Goal: Find specific page/section: Locate a particular part of the current website

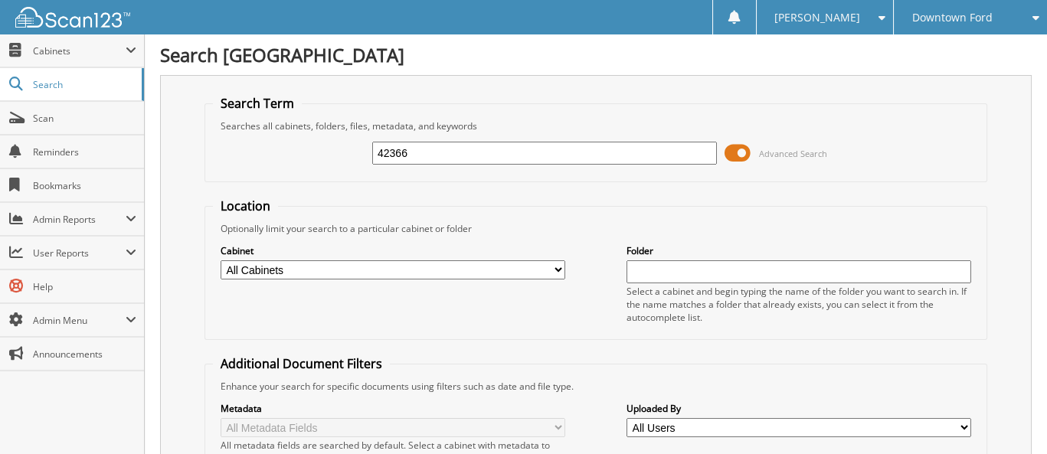
type input "42366"
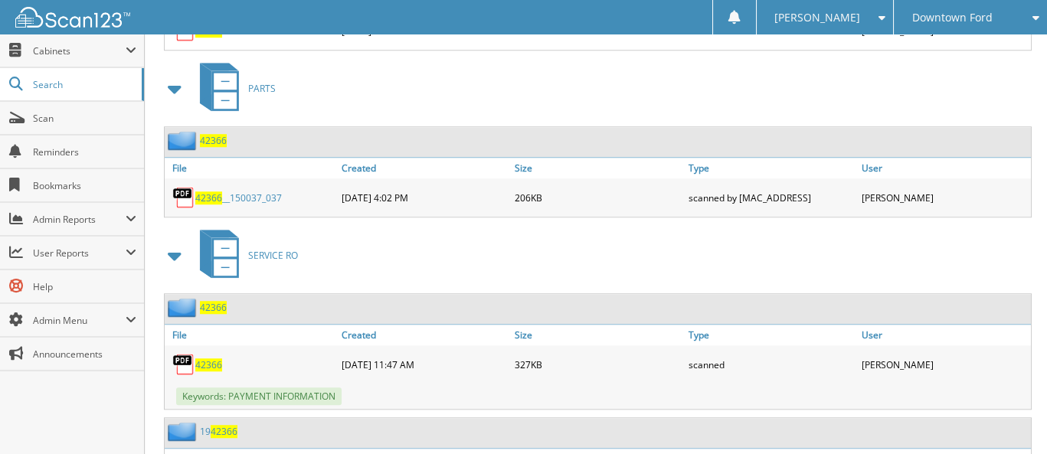
scroll to position [2757, 0]
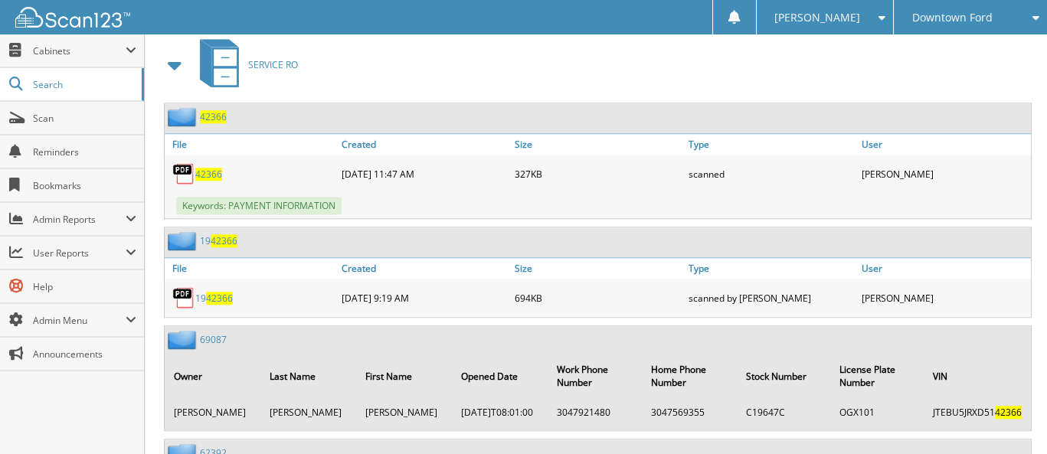
click at [210, 168] on span "42366" at bounding box center [208, 174] width 27 height 13
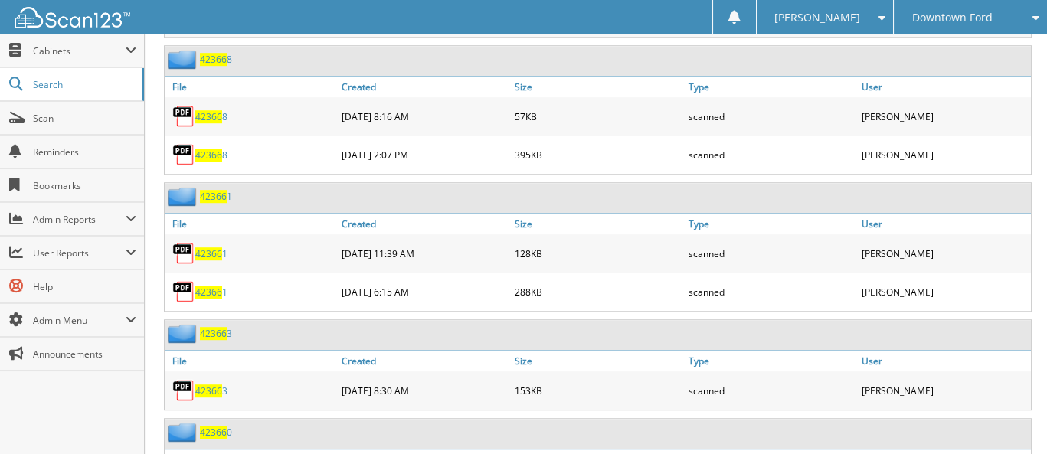
scroll to position [2068, 0]
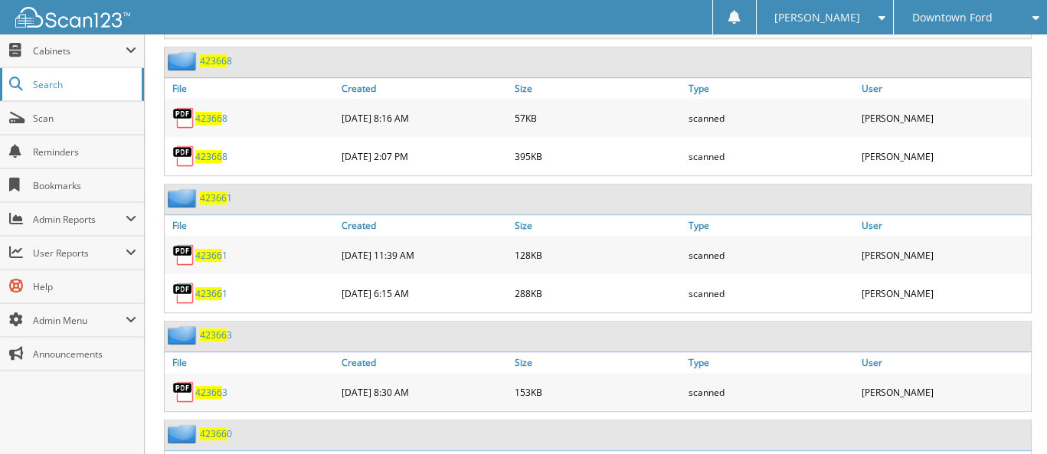
click at [47, 82] on span "Search" at bounding box center [83, 84] width 101 height 13
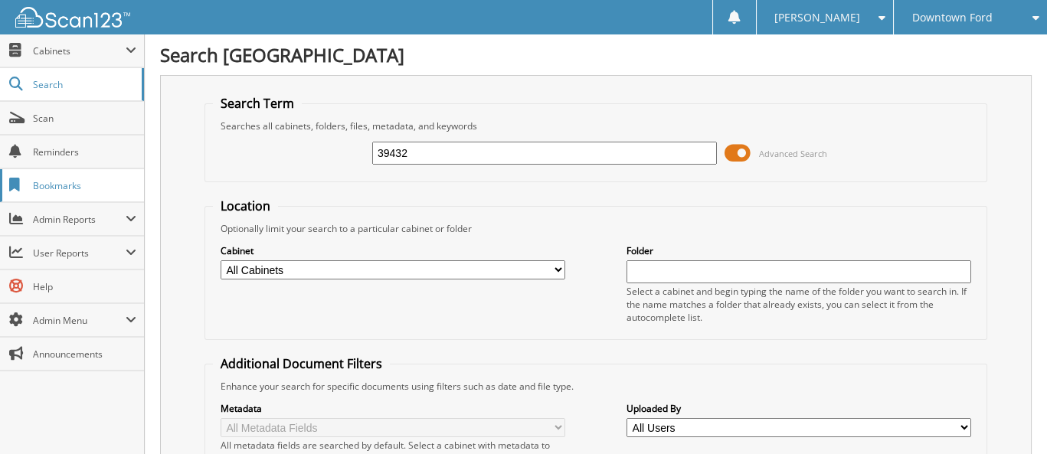
type input "39432"
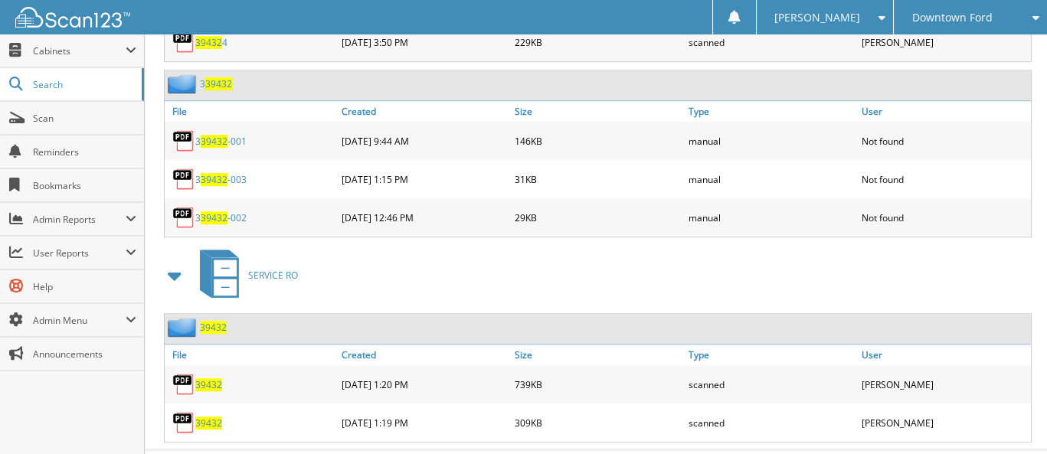
scroll to position [2434, 0]
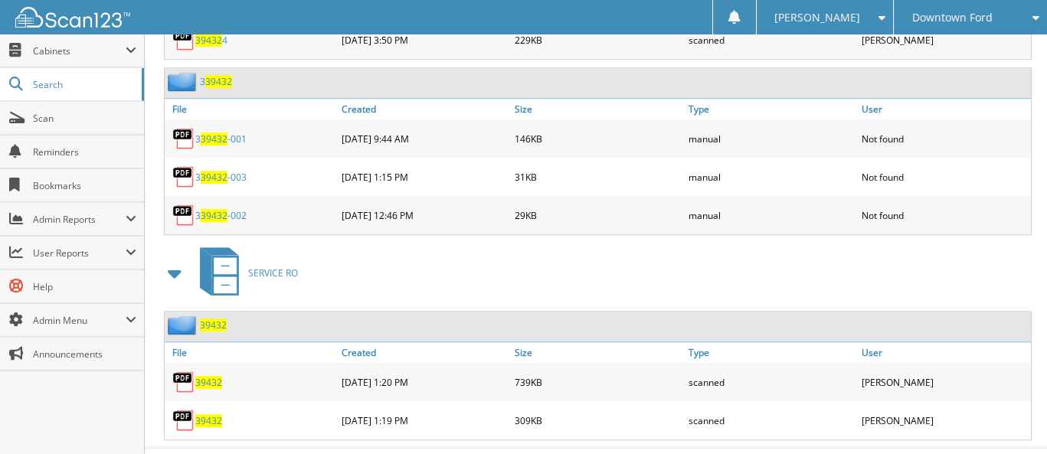
click at [208, 376] on span "39432" at bounding box center [208, 382] width 27 height 13
click at [210, 414] on span "39432" at bounding box center [208, 420] width 27 height 13
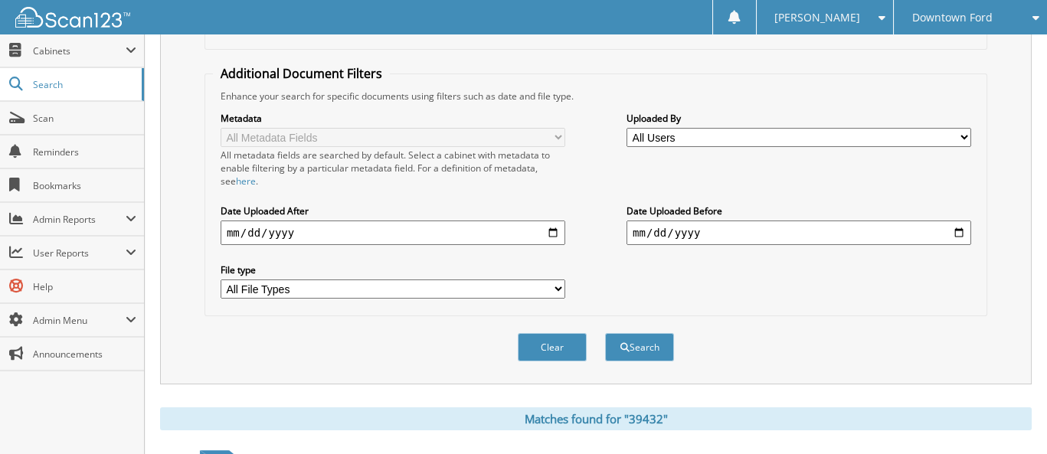
scroll to position [213, 0]
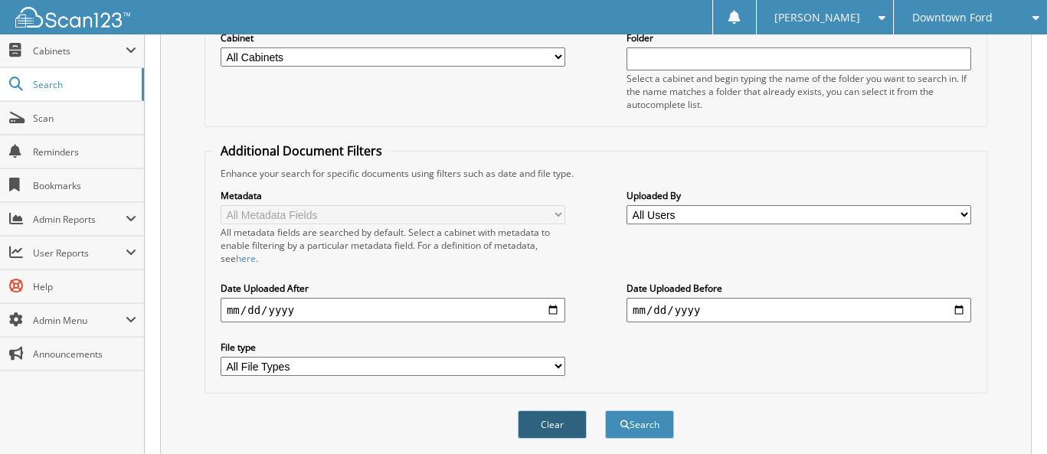
click at [566, 411] on button "Clear" at bounding box center [552, 425] width 69 height 28
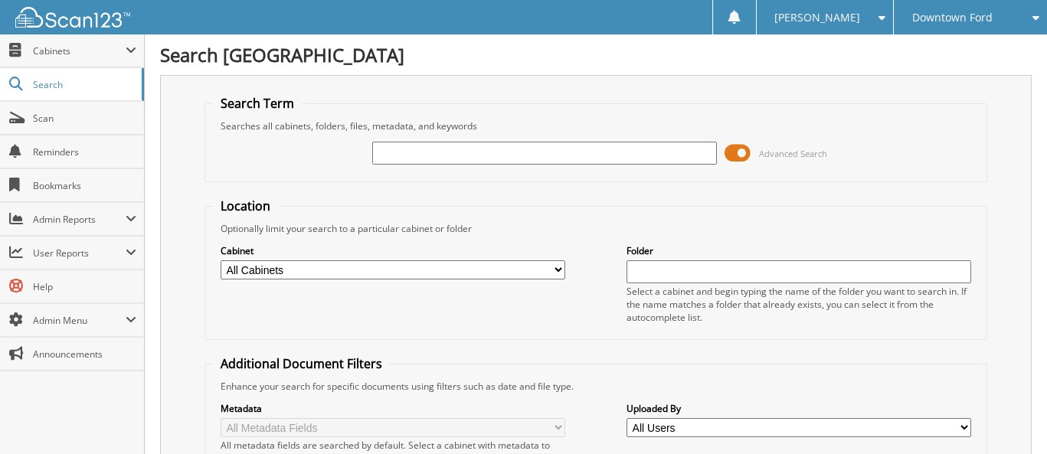
click at [475, 153] on input "text" at bounding box center [544, 153] width 345 height 23
type input "40978"
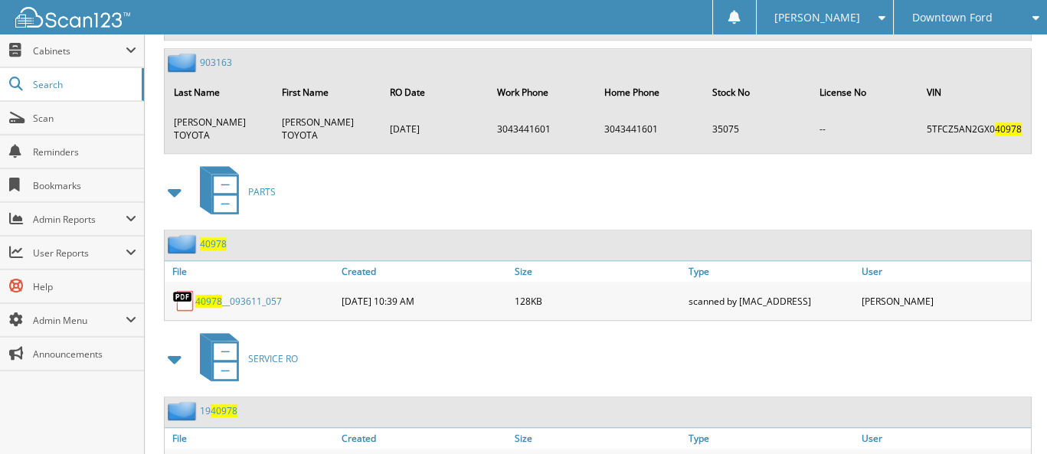
scroll to position [2676, 0]
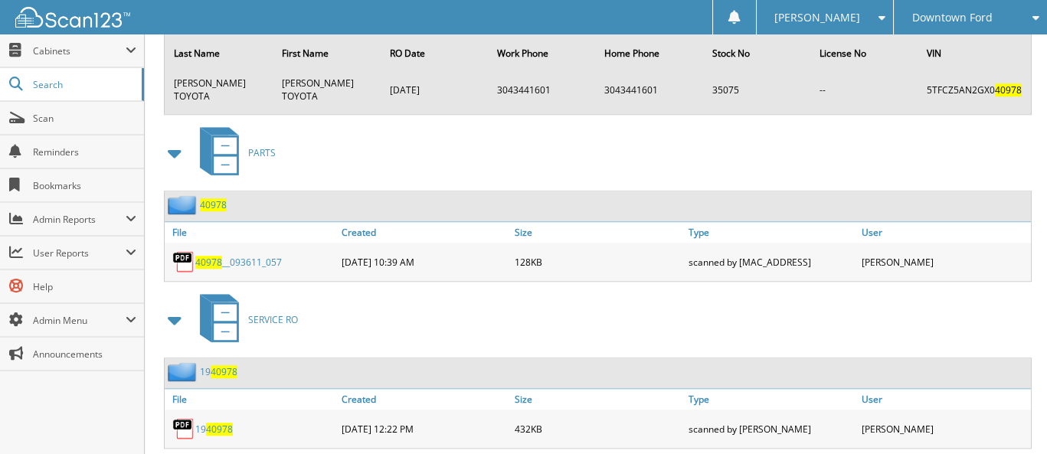
click at [208, 256] on span "40978" at bounding box center [208, 262] width 27 height 13
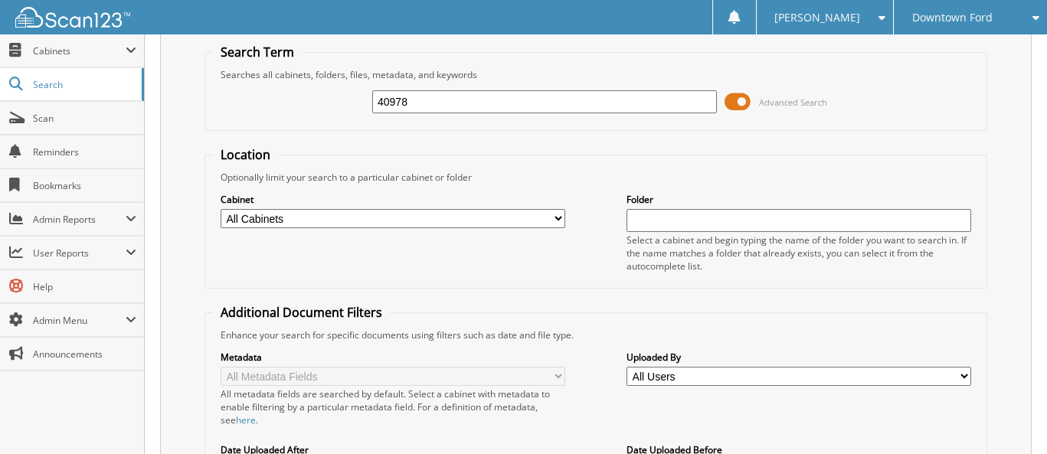
scroll to position [0, 0]
